Goal: Task Accomplishment & Management: Use online tool/utility

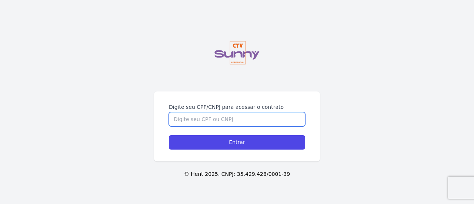
click at [231, 123] on input "Digite seu CPF/CNPJ para acessar o contrato" at bounding box center [237, 119] width 136 height 14
type input "14986915797"
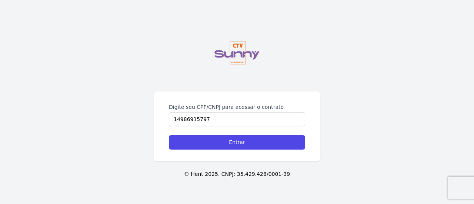
click at [247, 135] on form "Digite seu CPF/CNPJ para acessar o contrato 14986915797 Entrar" at bounding box center [237, 126] width 136 height 46
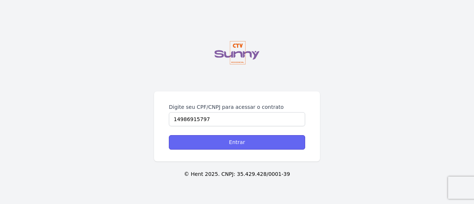
click at [249, 145] on input "Entrar" at bounding box center [237, 142] width 136 height 14
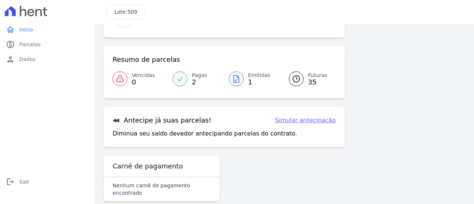
scroll to position [79, 0]
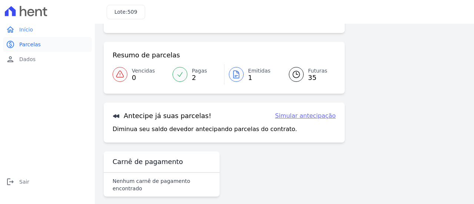
click at [26, 44] on span "Parcelas" at bounding box center [30, 44] width 22 height 7
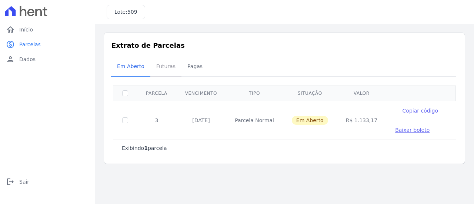
click at [158, 69] on span "Futuras" at bounding box center [166, 66] width 28 height 15
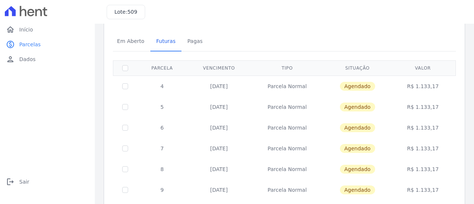
scroll to position [37, 0]
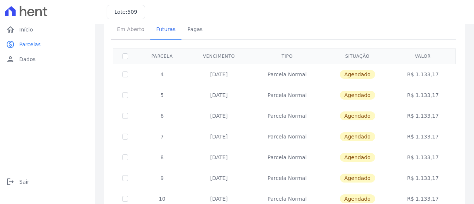
click at [130, 32] on span "Em Aberto" at bounding box center [131, 29] width 36 height 15
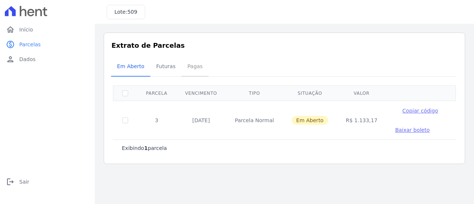
click at [188, 69] on span "Pagas" at bounding box center [195, 66] width 24 height 15
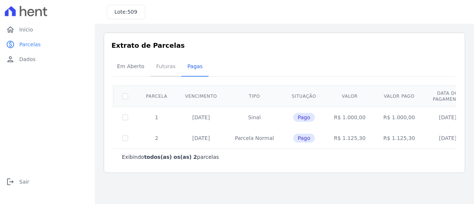
click at [162, 71] on span "Futuras" at bounding box center [166, 66] width 28 height 15
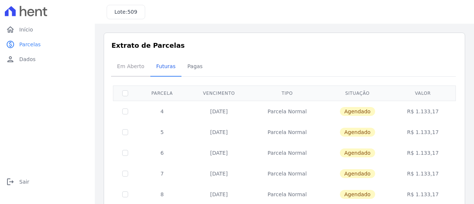
click at [136, 69] on span "Em Aberto" at bounding box center [131, 66] width 36 height 15
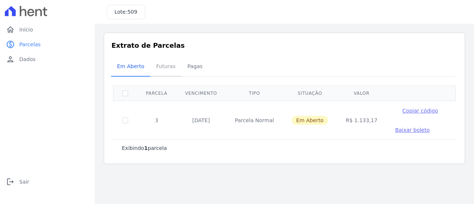
click at [170, 69] on span "Futuras" at bounding box center [166, 66] width 28 height 15
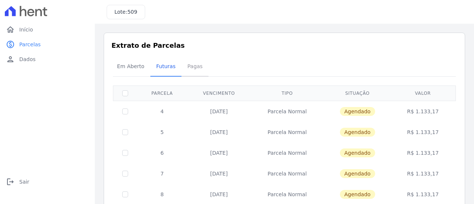
click at [189, 66] on span "Pagas" at bounding box center [195, 66] width 24 height 15
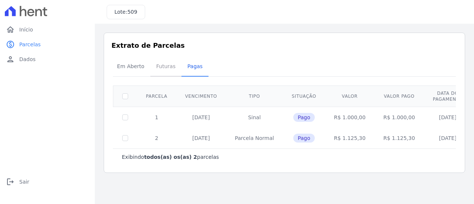
click at [162, 68] on span "Futuras" at bounding box center [166, 66] width 28 height 15
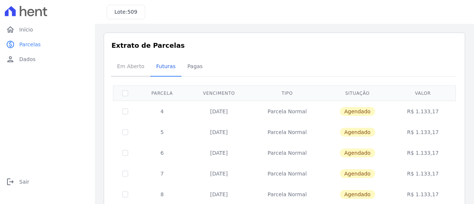
click at [131, 66] on span "Em Aberto" at bounding box center [131, 66] width 36 height 15
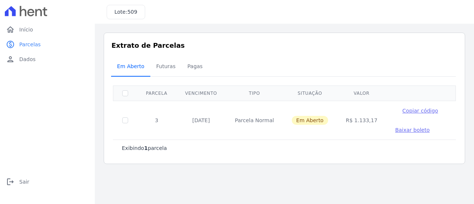
click at [146, 66] on span "Em Aberto" at bounding box center [131, 66] width 36 height 15
click at [152, 66] on span "Futuras" at bounding box center [166, 66] width 28 height 15
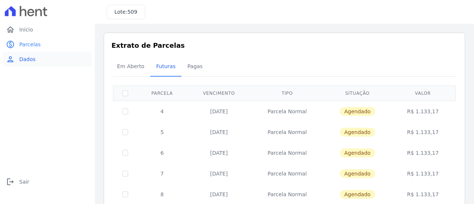
click at [40, 57] on link "person Dados" at bounding box center [47, 59] width 89 height 15
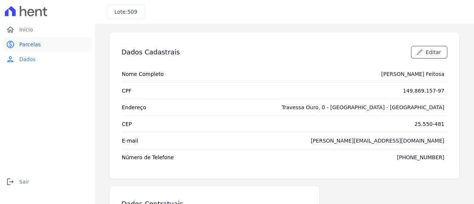
click at [30, 39] on link "paid Parcelas" at bounding box center [47, 44] width 89 height 15
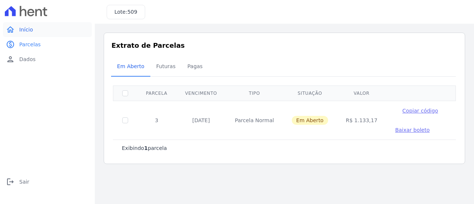
click at [29, 26] on span "Início" at bounding box center [26, 29] width 14 height 7
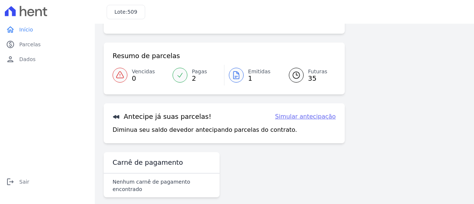
scroll to position [50, 0]
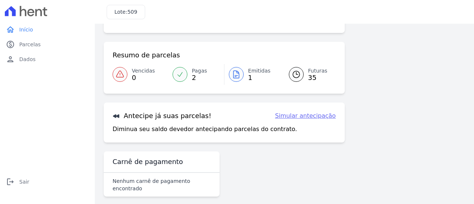
click at [295, 119] on link "Simular antecipação" at bounding box center [305, 116] width 61 height 9
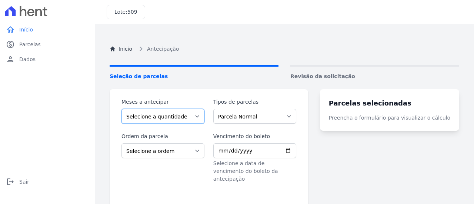
click at [190, 119] on select "Selecione a quantidade de meses a antecipar 1 2 3 4 5 6 7 8 9 10 11 12 13 14 15…" at bounding box center [163, 116] width 83 height 15
select select "3"
click at [122, 109] on select "Selecione a quantidade de meses a antecipar 1 2 3 4 5 6 7 8 9 10 11 12 13 14 15…" at bounding box center [163, 116] width 83 height 15
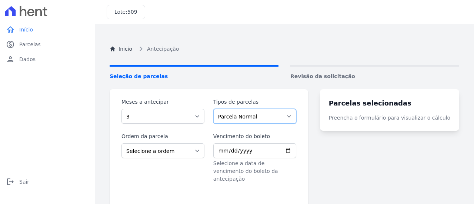
click at [241, 120] on select "Parcela Normal Intercalada Sinal Financiamento CEF" at bounding box center [255, 116] width 83 height 15
click at [348, 173] on turbo-frame "Parcelas selecionadas Preencha o formulário para visualizar o cálculo" at bounding box center [389, 158] width 139 height 138
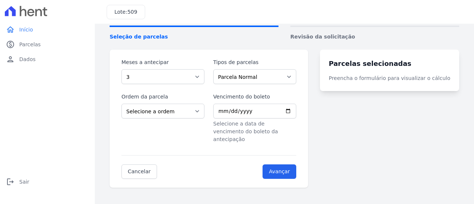
scroll to position [42, 0]
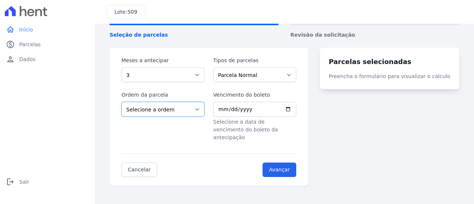
click at [153, 111] on select "Selecione a ordem Últimas parcelas Primeiras parcelas" at bounding box center [163, 109] width 83 height 15
select select "ending"
click at [122, 102] on select "Selecione a ordem Últimas parcelas Primeiras parcelas" at bounding box center [163, 109] width 83 height 15
click at [33, 41] on span "Parcelas" at bounding box center [30, 44] width 22 height 7
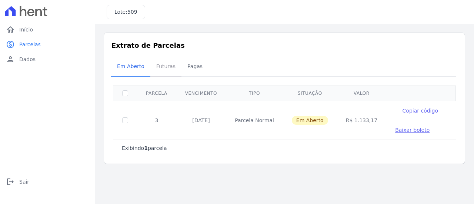
click at [166, 69] on span "Futuras" at bounding box center [166, 66] width 28 height 15
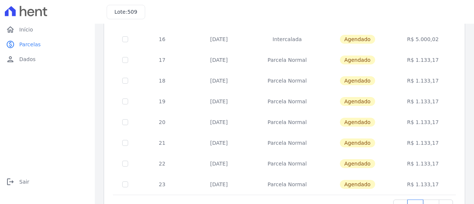
scroll to position [354, 0]
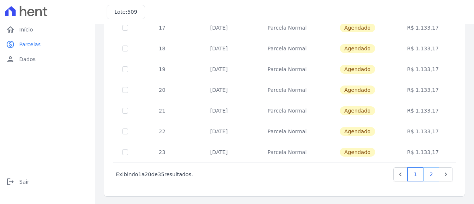
click at [429, 170] on link "2" at bounding box center [432, 175] width 16 height 14
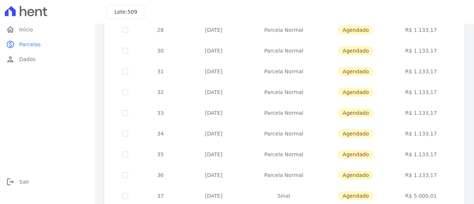
scroll to position [250, 0]
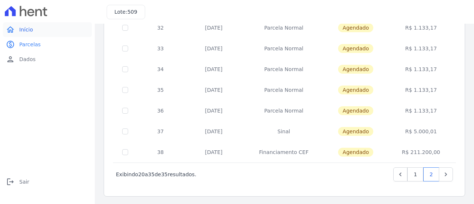
click at [23, 32] on span "Início" at bounding box center [26, 29] width 14 height 7
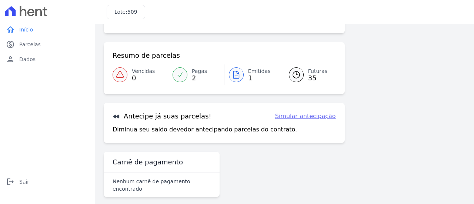
scroll to position [50, 0]
